Goal: Transaction & Acquisition: Purchase product/service

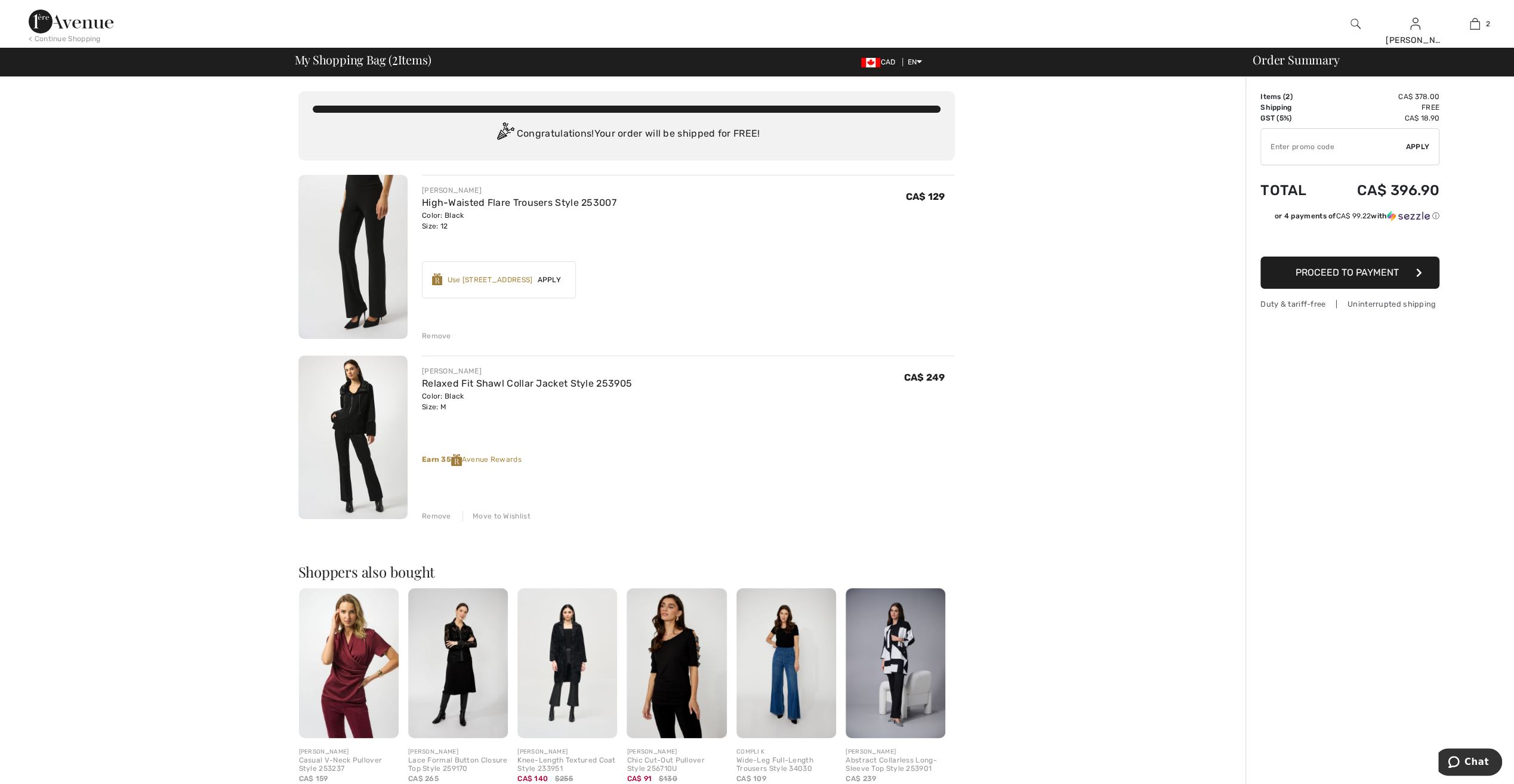
click at [358, 403] on img at bounding box center [353, 438] width 109 height 164
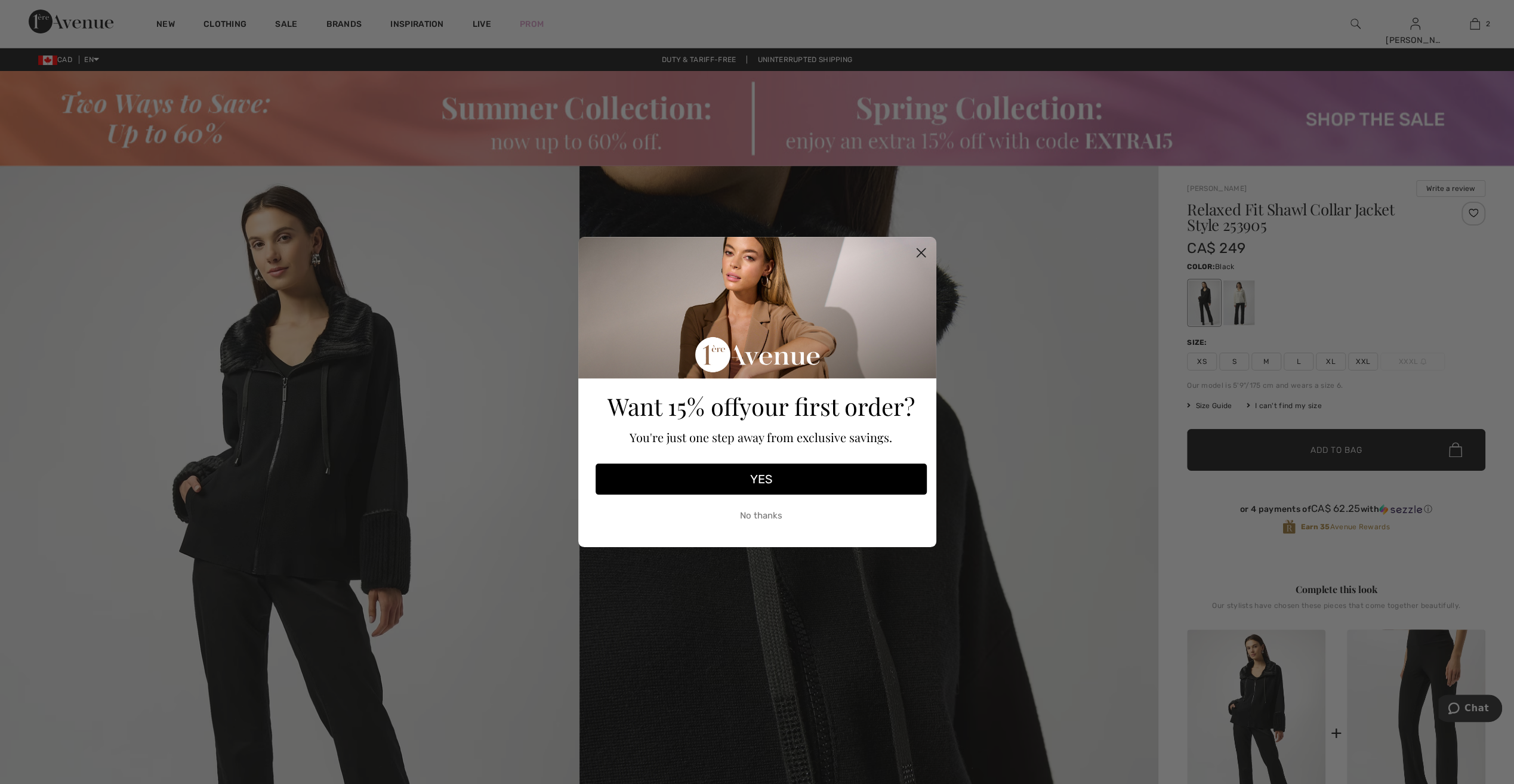
click at [919, 250] on icon "Close dialog" at bounding box center [920, 252] width 8 height 8
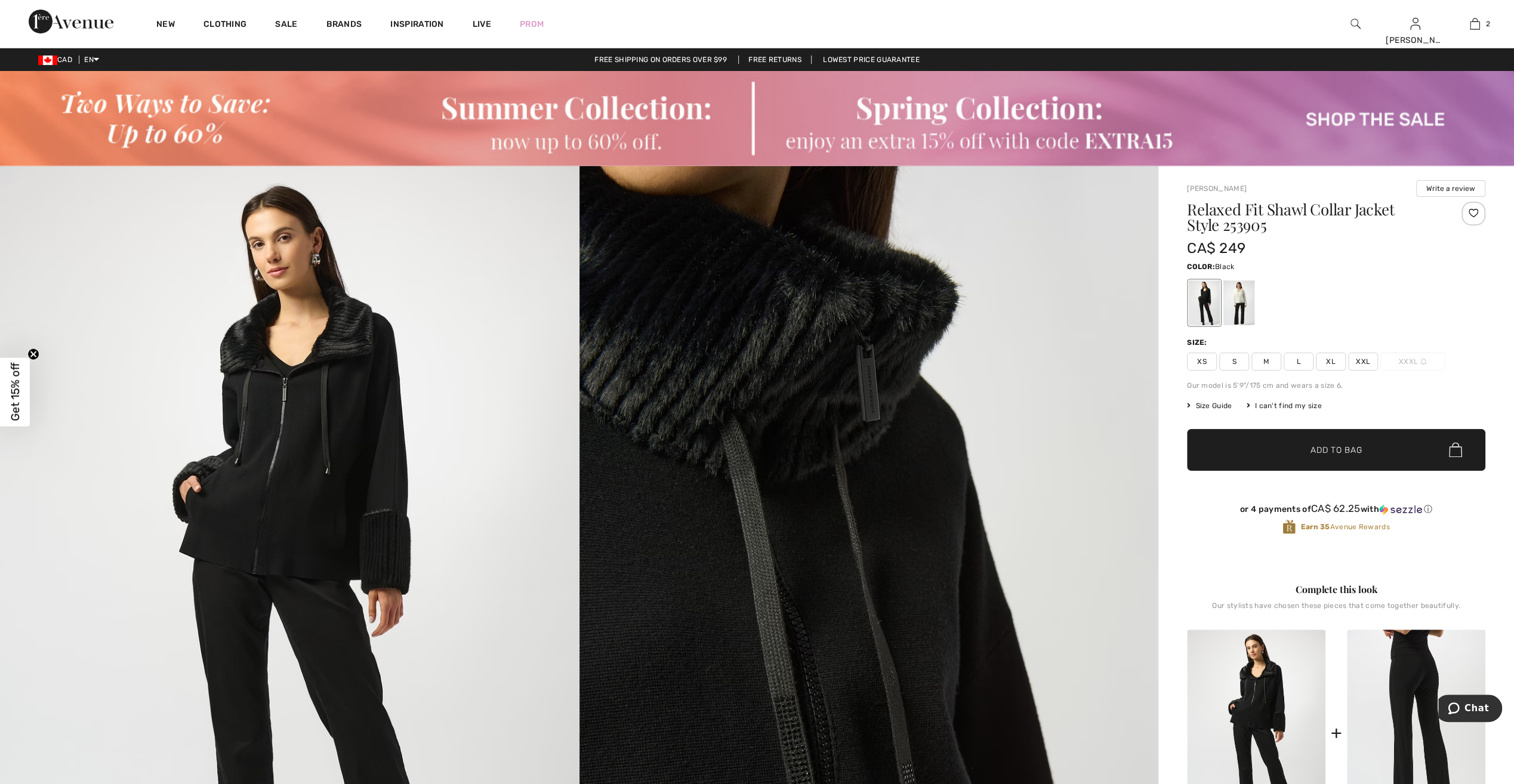
click at [1429, 682] on img at bounding box center [1416, 733] width 139 height 208
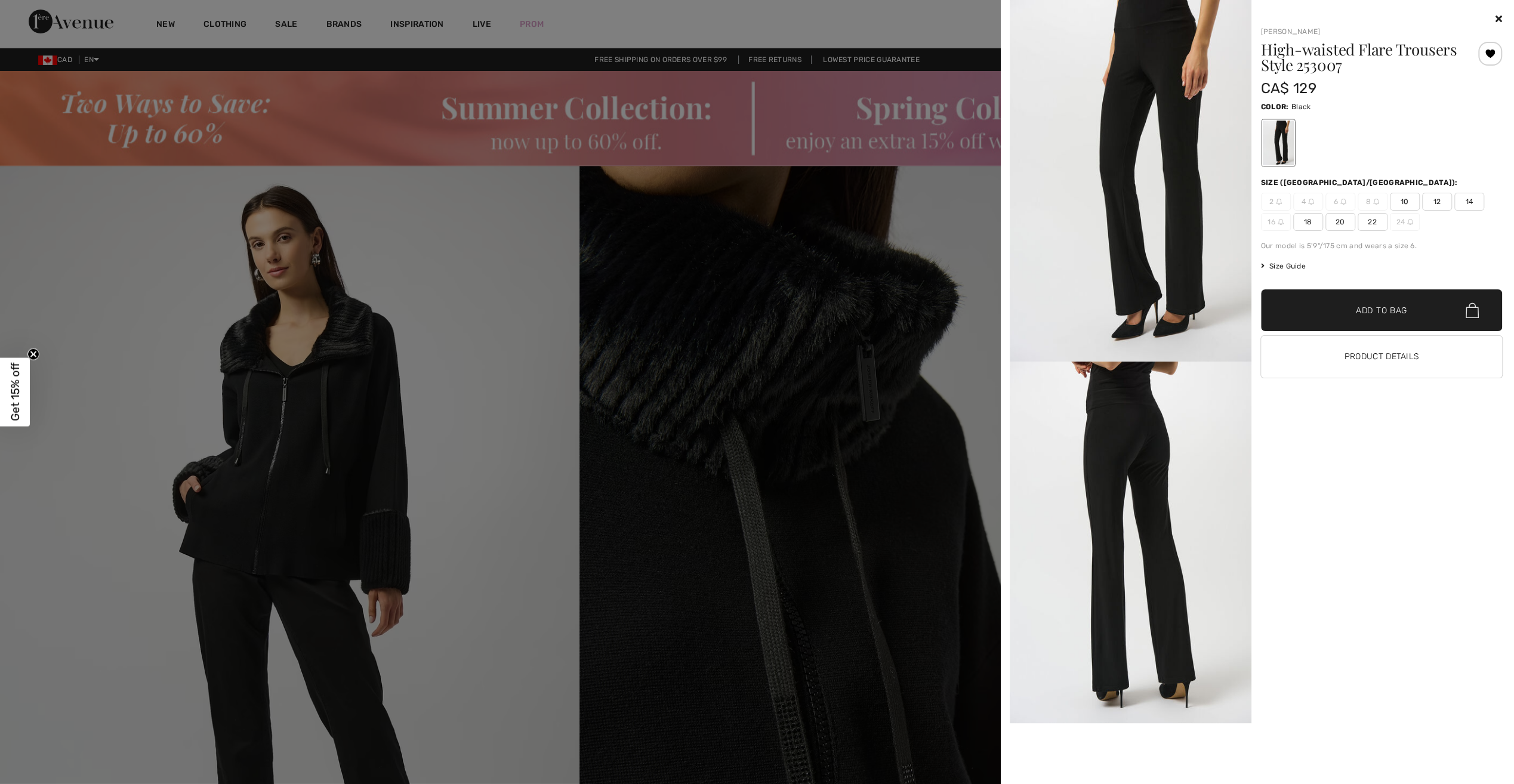
click at [604, 23] on div at bounding box center [757, 392] width 1514 height 784
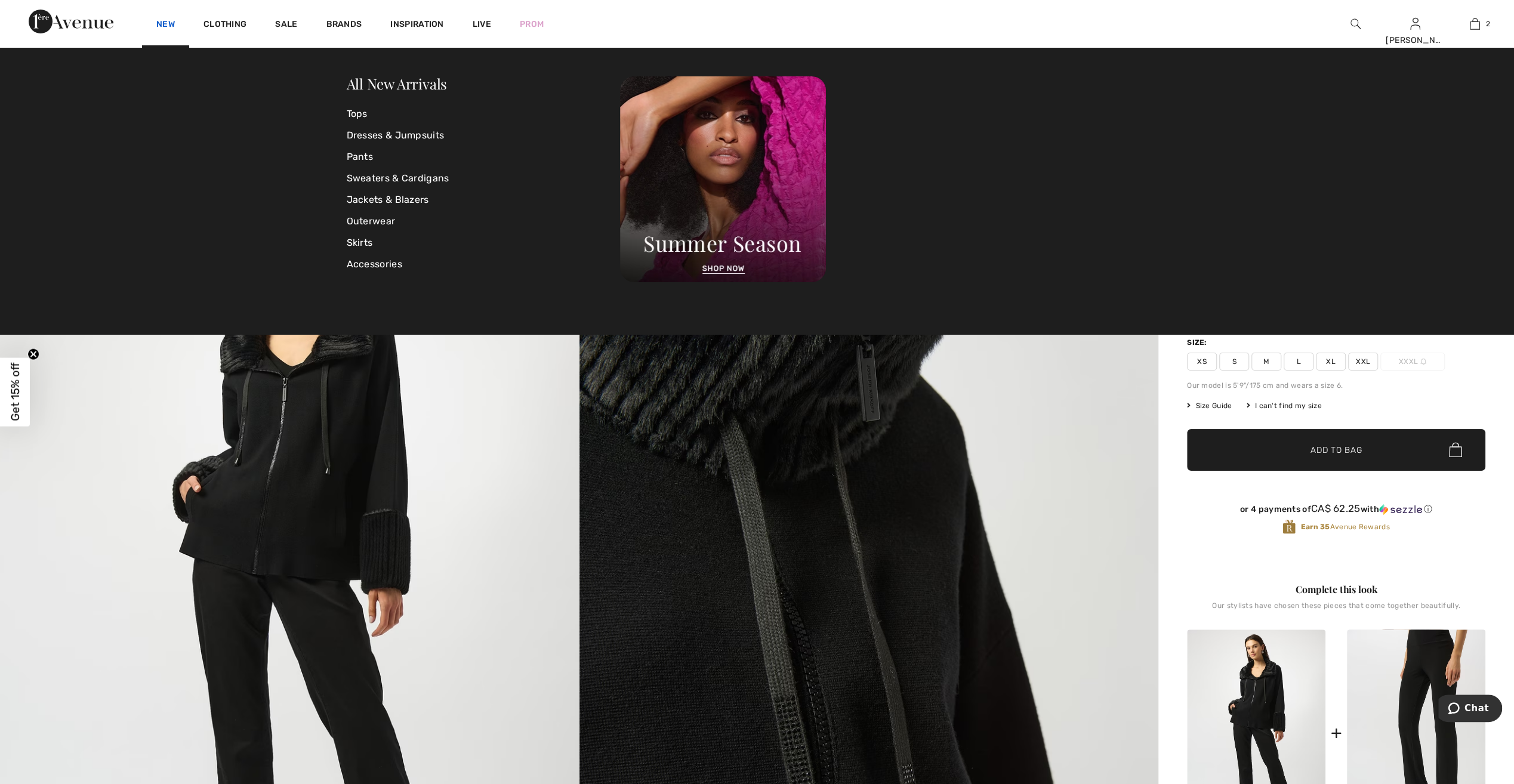
click at [167, 24] on link "New" at bounding box center [165, 25] width 18 height 12
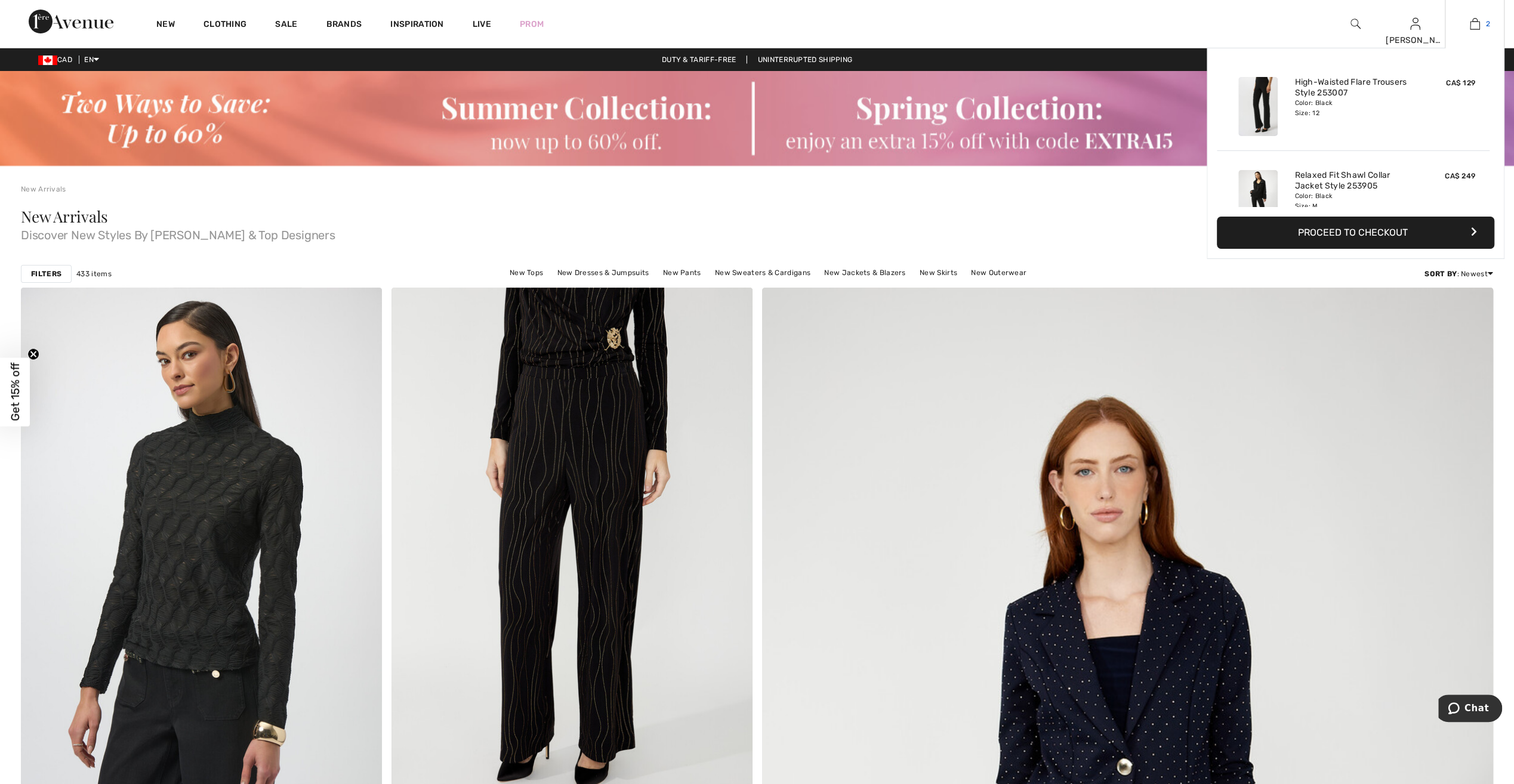
click at [1477, 20] on img at bounding box center [1475, 24] width 10 height 15
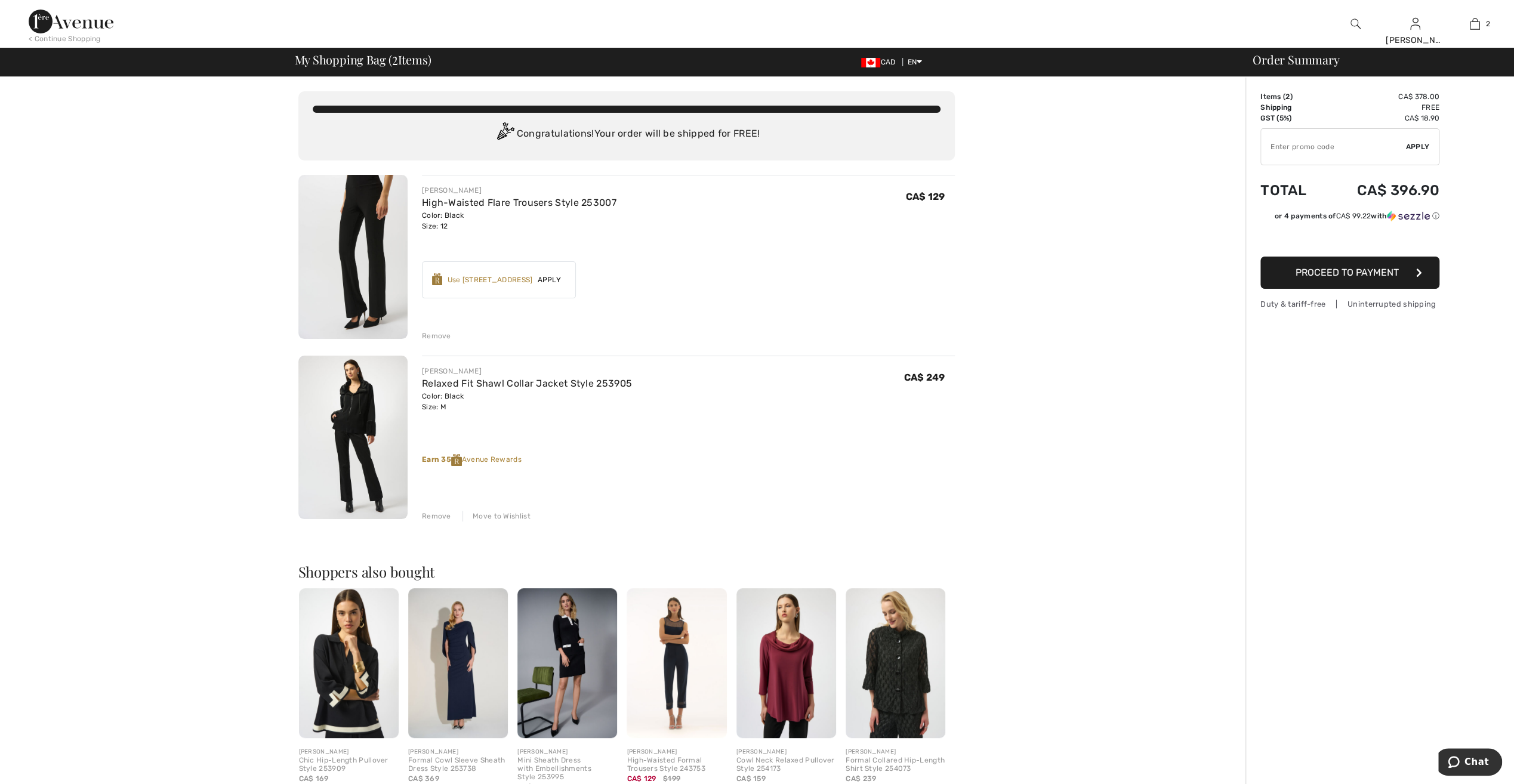
click at [1351, 270] on span "Proceed to Payment" at bounding box center [1348, 273] width 104 height 12
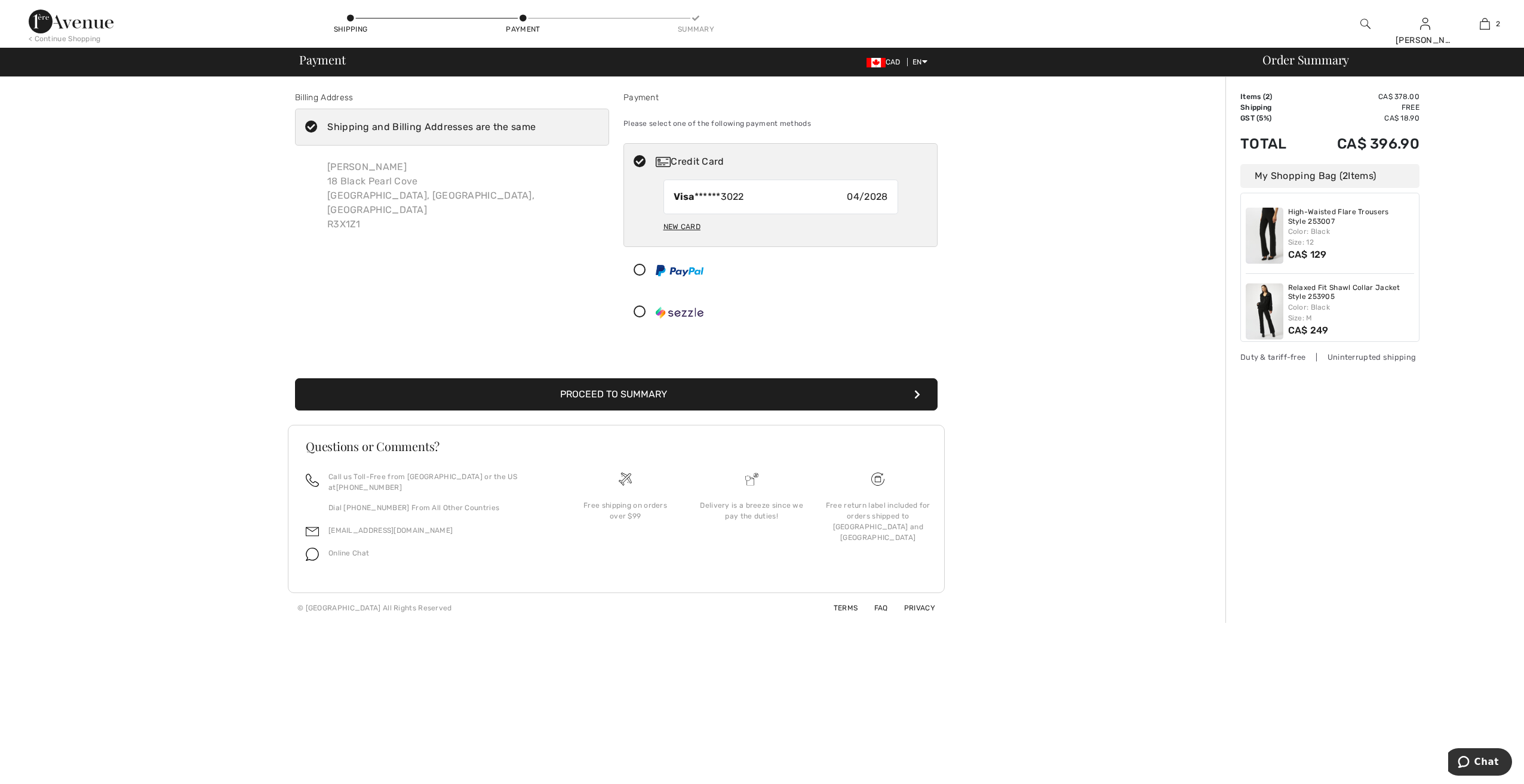
click at [862, 381] on button "Proceed to Summary" at bounding box center [616, 395] width 643 height 32
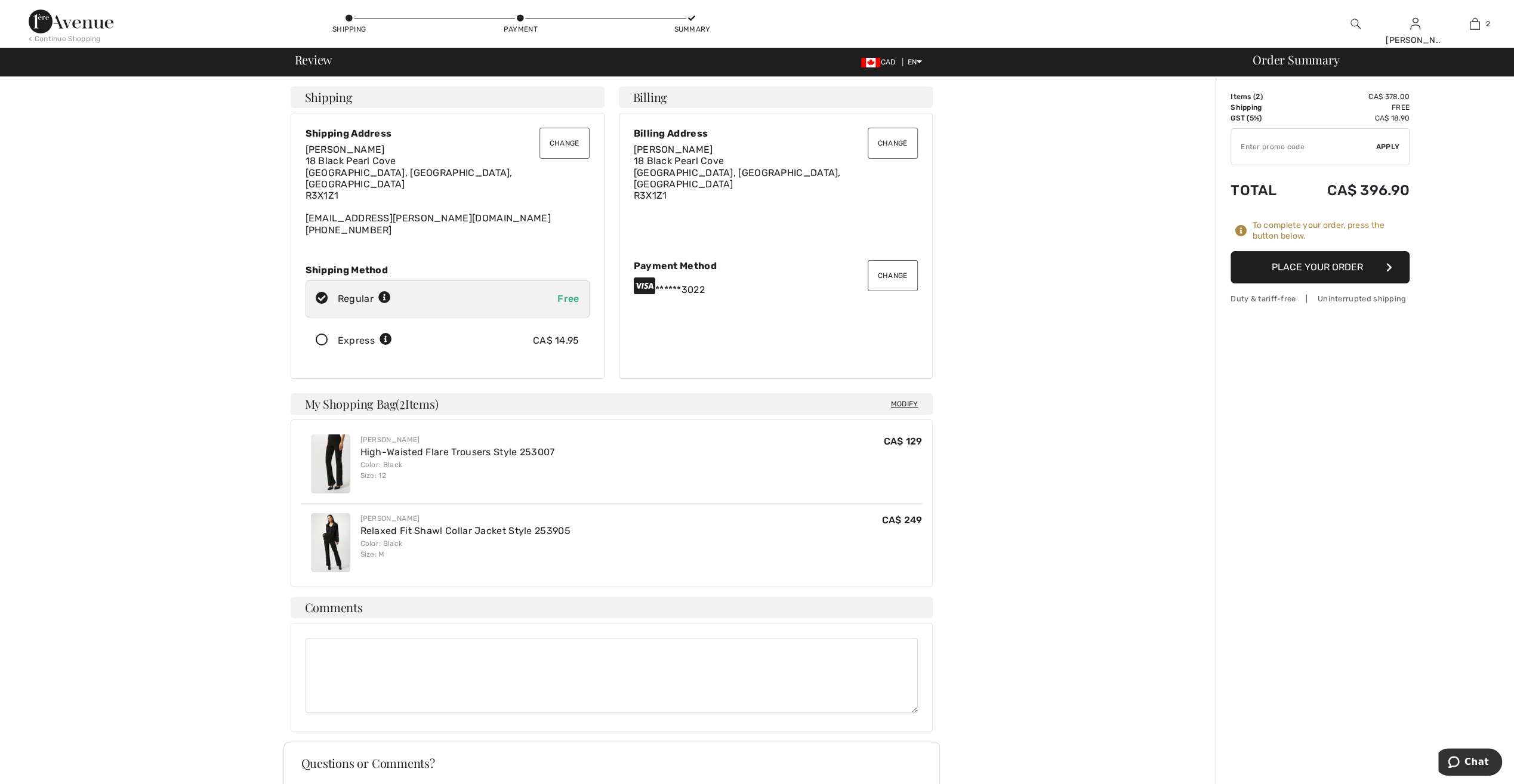
click at [1364, 263] on button "Place Your Order" at bounding box center [1321, 268] width 179 height 32
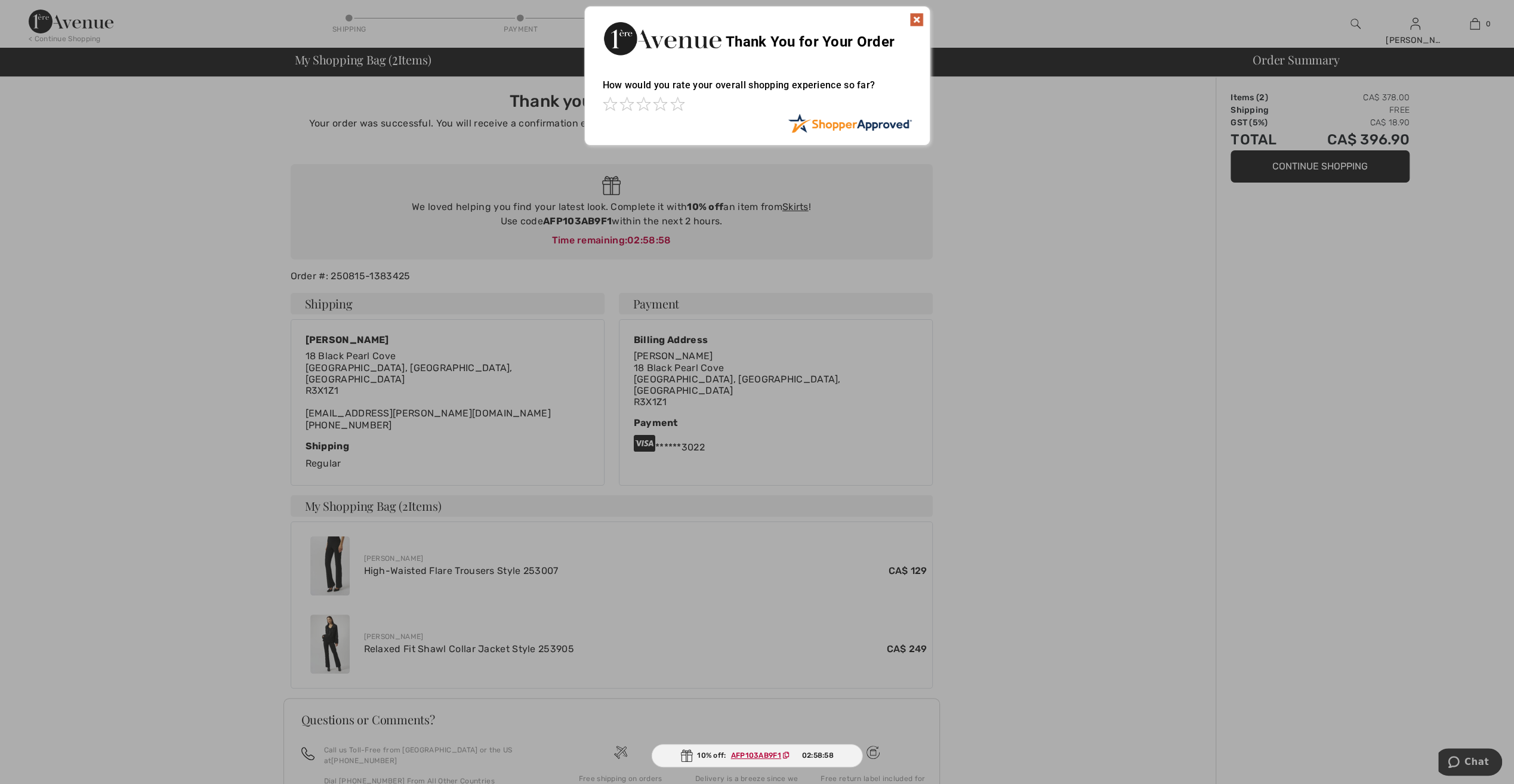
click at [915, 20] on img at bounding box center [917, 20] width 15 height 15
